Goal: Information Seeking & Learning: Learn about a topic

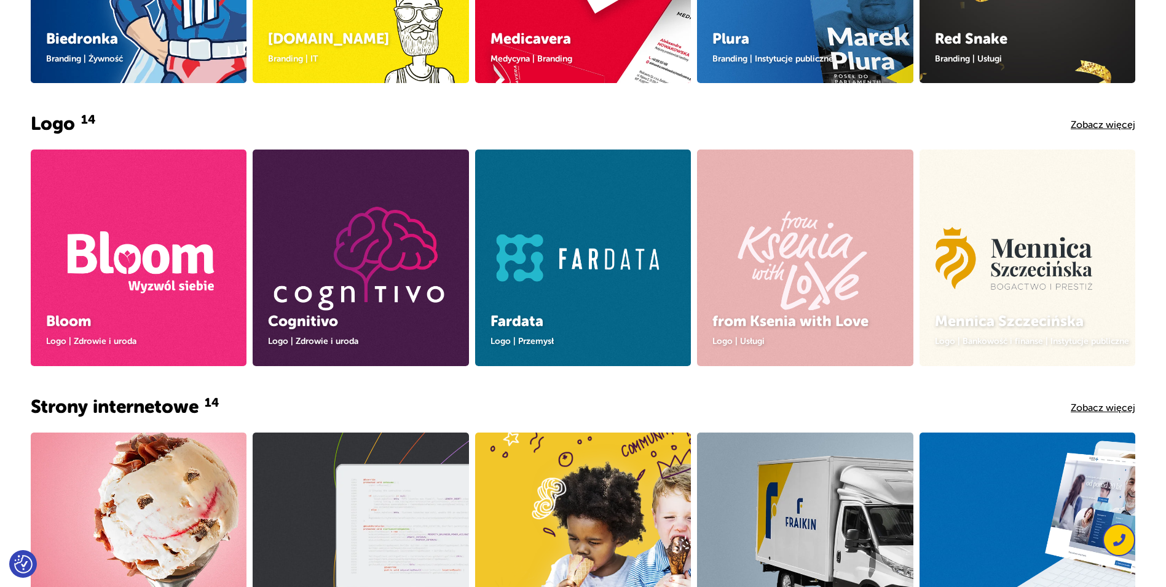
scroll to position [246, 0]
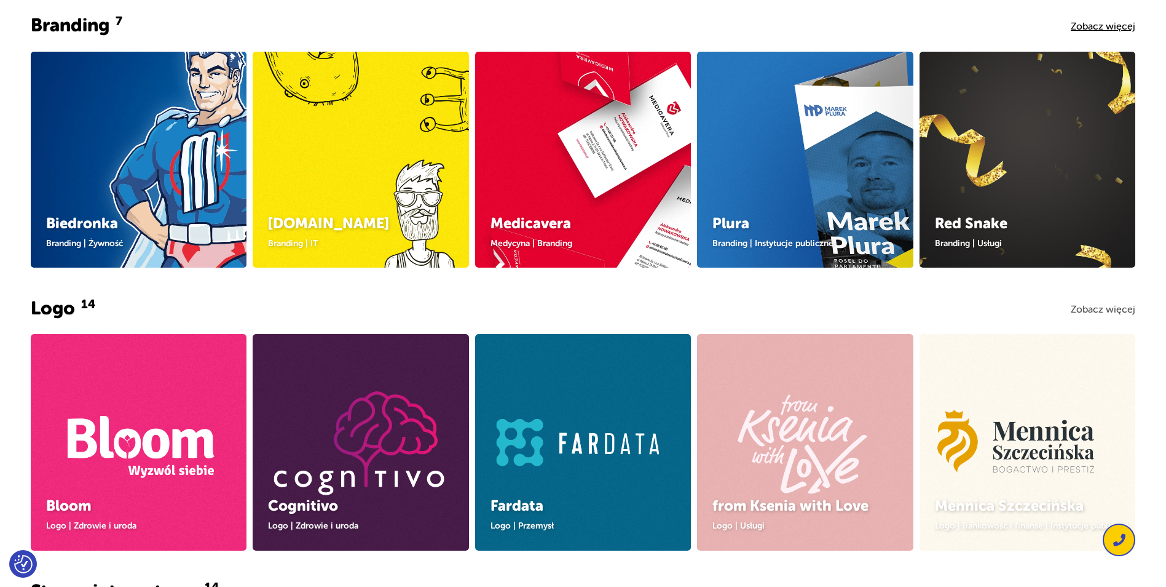
click at [1112, 306] on link "Zobacz więcej" at bounding box center [1103, 309] width 65 height 11
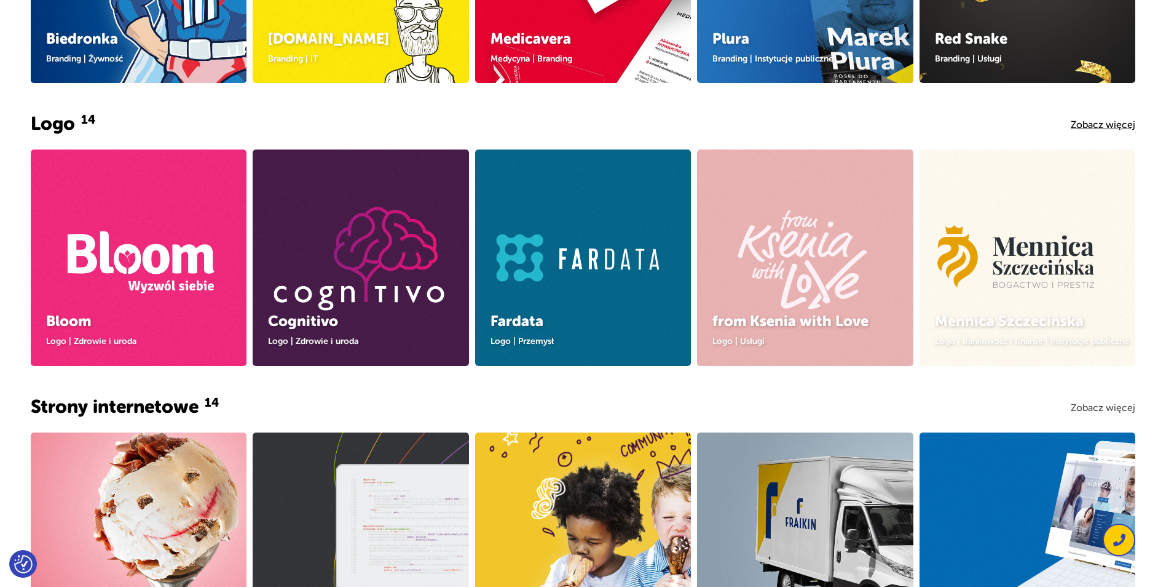
click at [1088, 408] on link "Zobacz więcej" at bounding box center [1103, 407] width 65 height 11
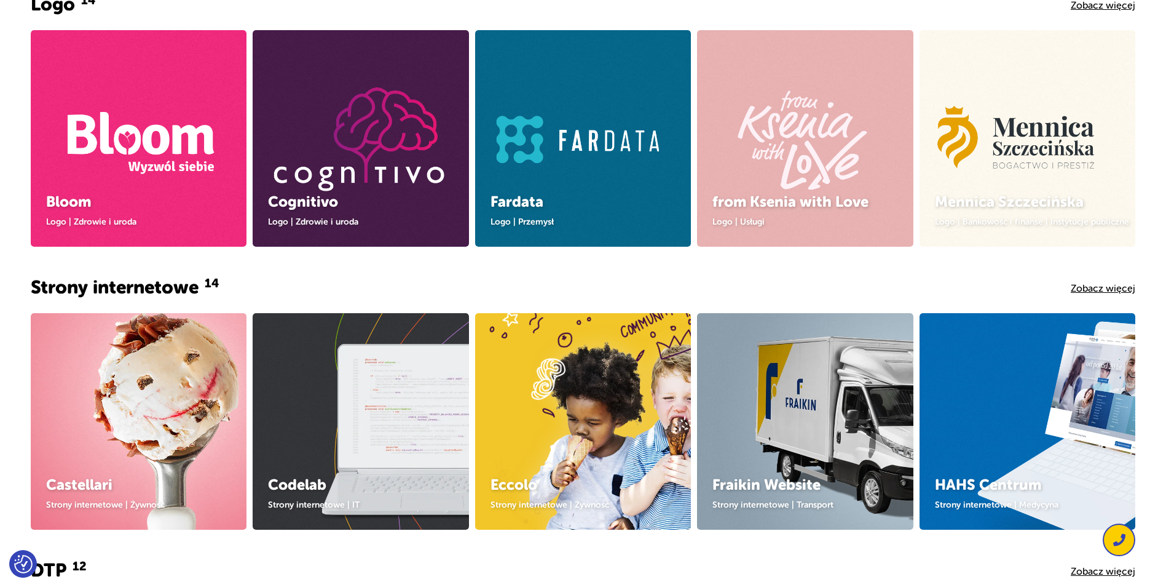
scroll to position [676, 0]
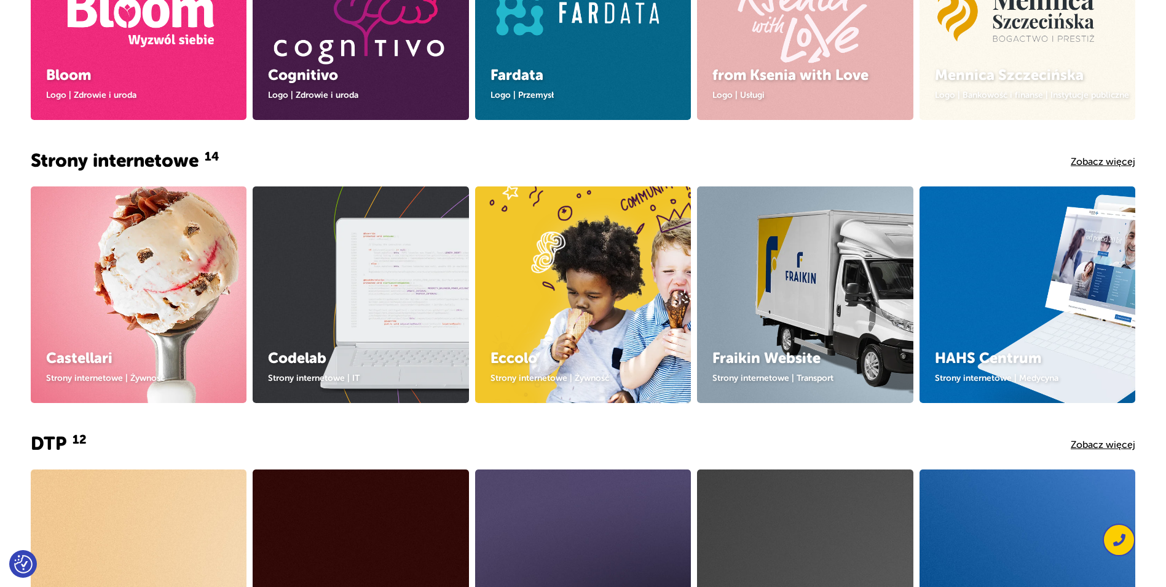
click at [1099, 452] on div "Zobacz więcej" at bounding box center [1103, 444] width 65 height 18
click at [1098, 446] on link "Zobacz więcej" at bounding box center [1103, 444] width 65 height 11
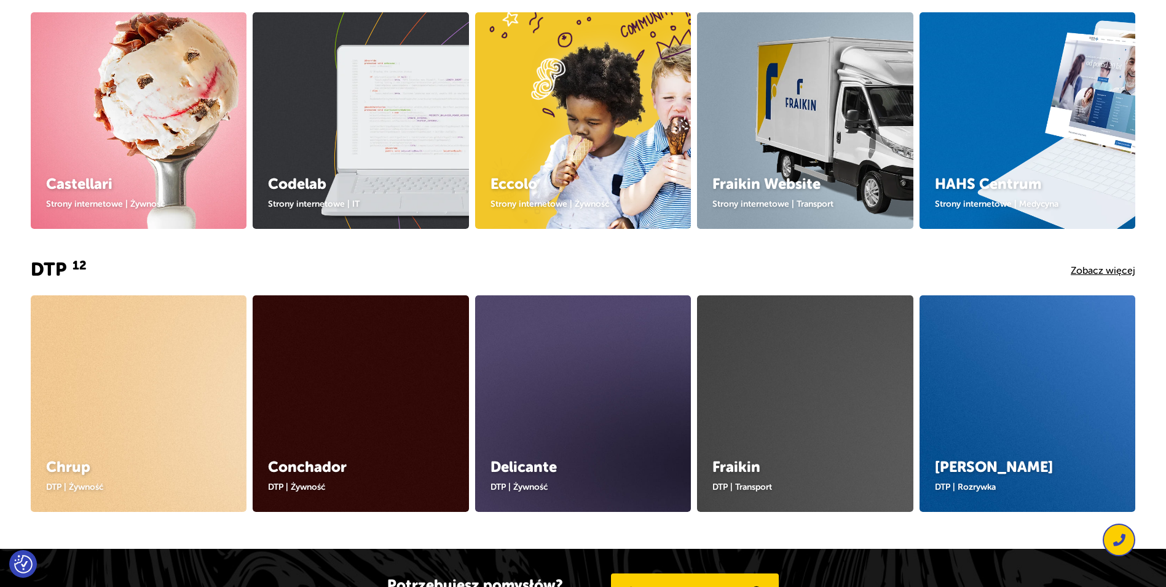
scroll to position [984, 0]
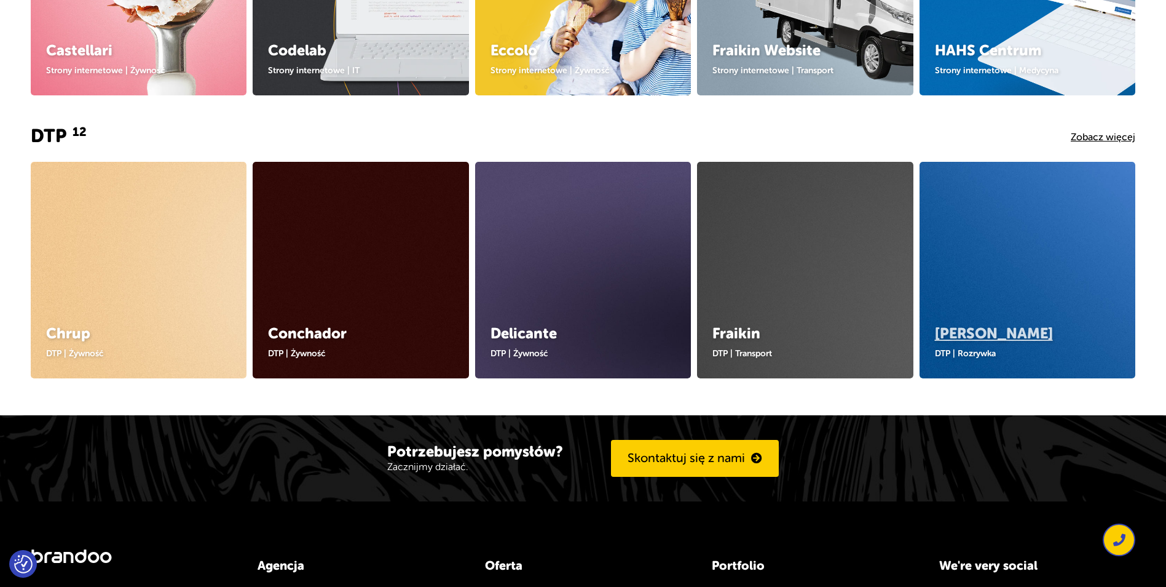
click at [989, 327] on link "Jarosław Duda" at bounding box center [994, 333] width 118 height 17
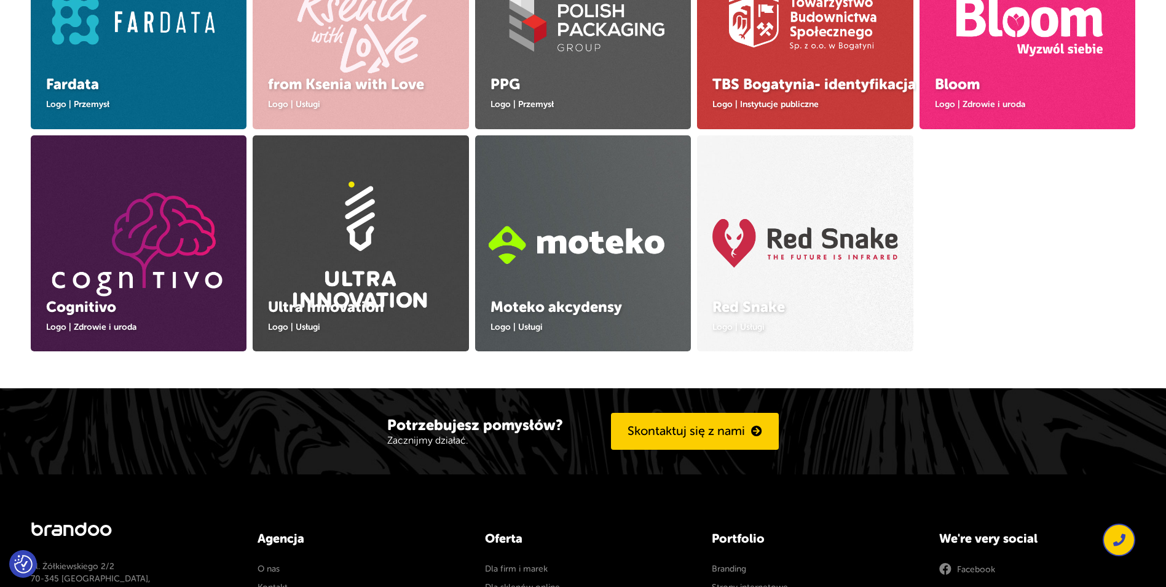
scroll to position [676, 0]
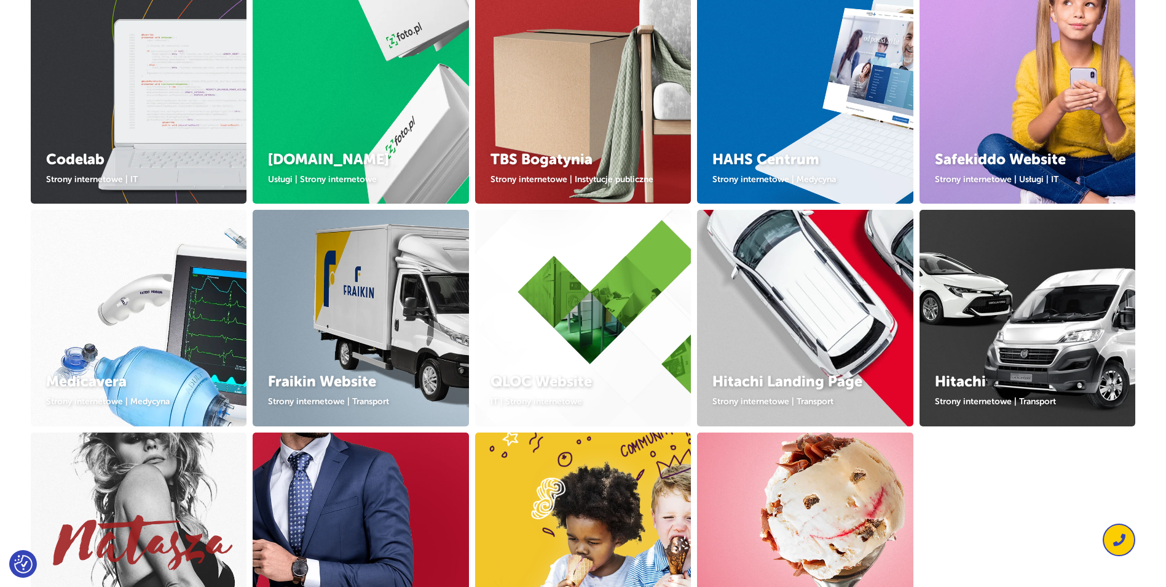
scroll to position [430, 0]
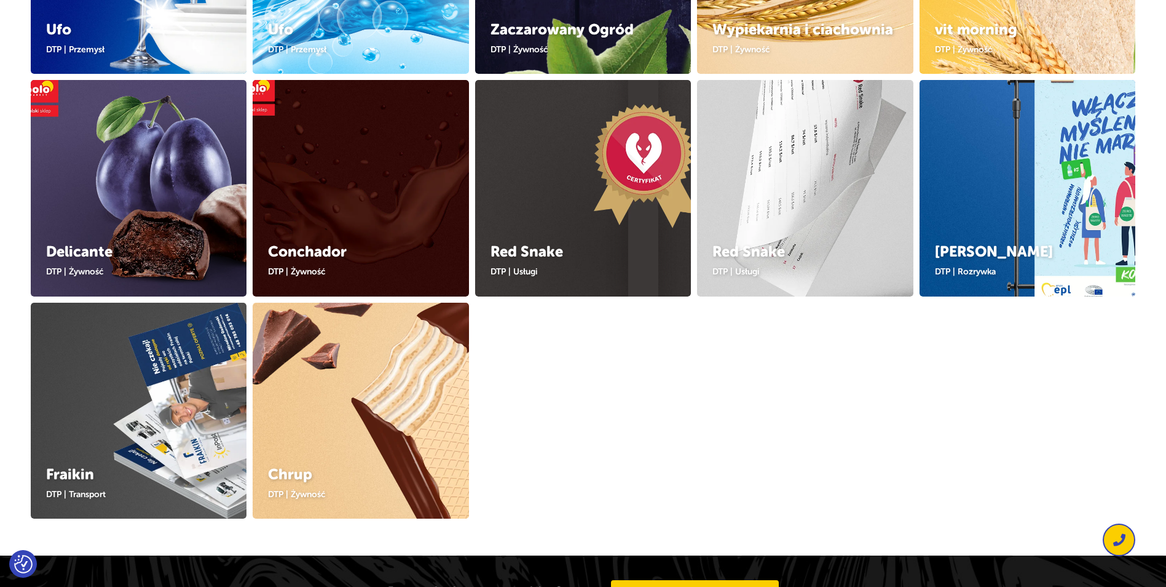
scroll to position [123, 0]
